Goal: Obtain resource: Obtain resource

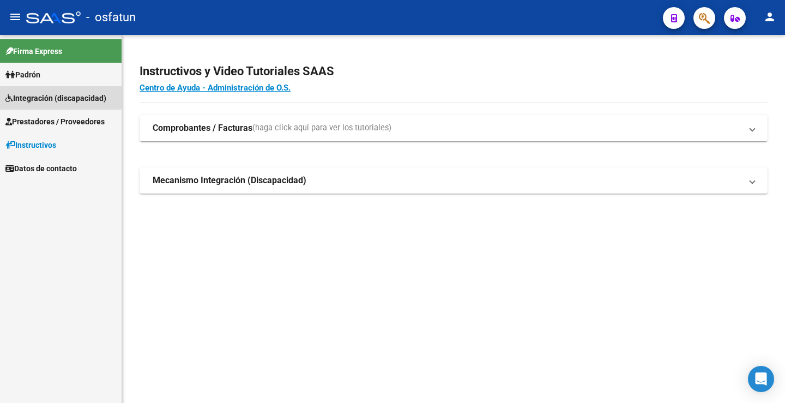
click at [59, 92] on span "Integración (discapacidad)" at bounding box center [55, 98] width 101 height 12
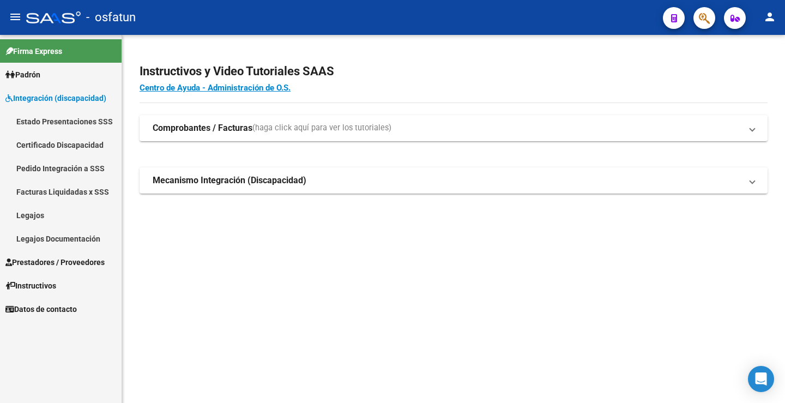
click at [53, 216] on link "Legajos" at bounding box center [61, 214] width 122 height 23
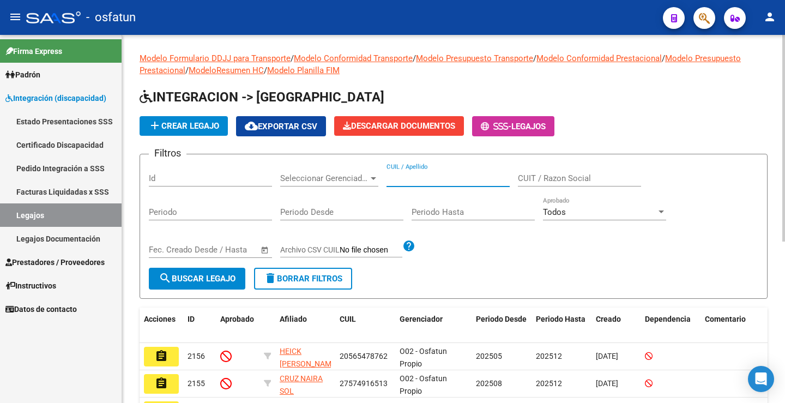
click at [422, 175] on input "CUIL / Apellido" at bounding box center [448, 178] width 123 height 10
paste input "20538058549"
type input "20538058549"
click at [188, 279] on span "search Buscar Legajo" at bounding box center [197, 279] width 77 height 10
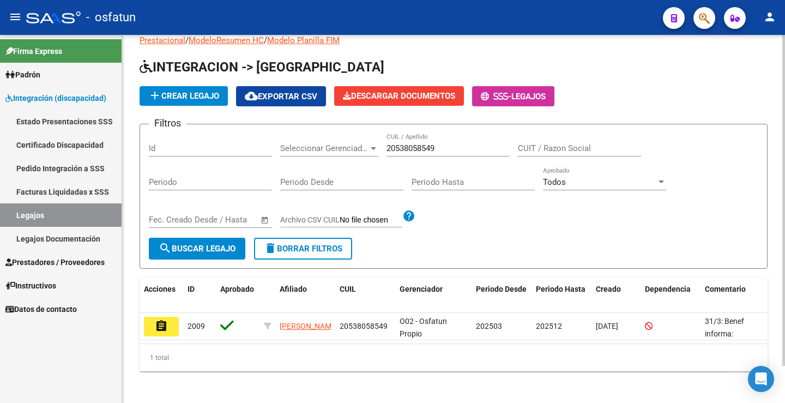
scroll to position [41, 0]
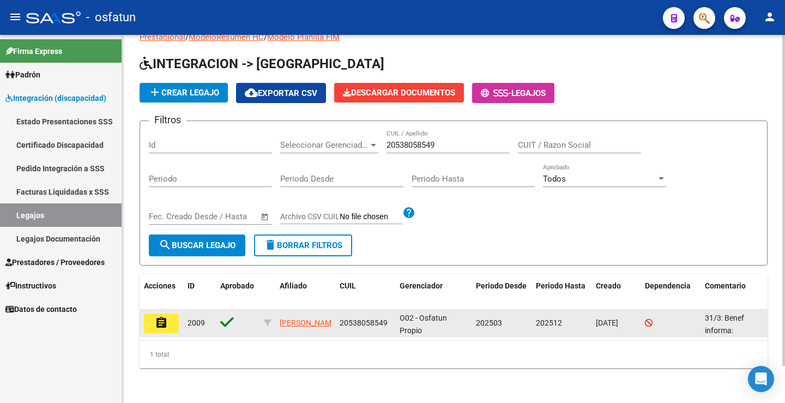
click at [173, 314] on button "assignment" at bounding box center [161, 324] width 35 height 20
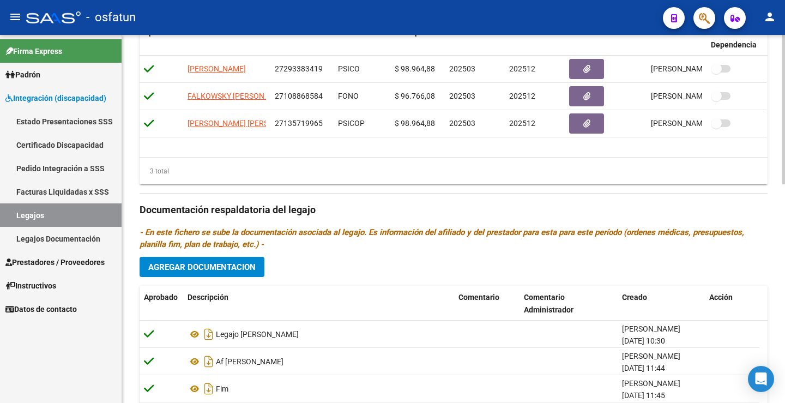
scroll to position [538, 0]
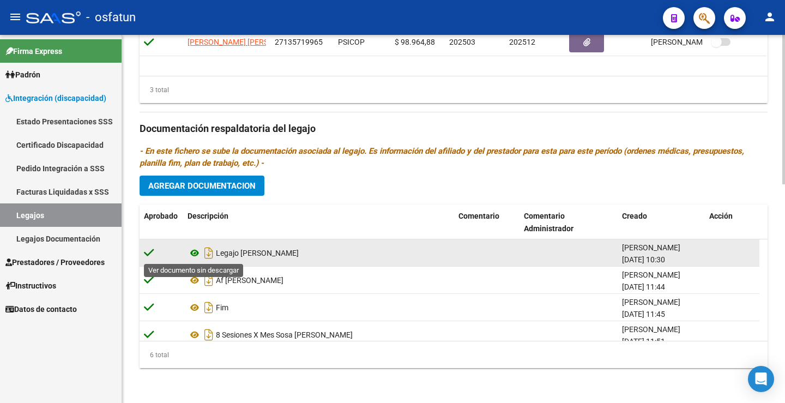
click at [197, 254] on icon at bounding box center [195, 252] width 14 height 13
